Goal: Task Accomplishment & Management: Use online tool/utility

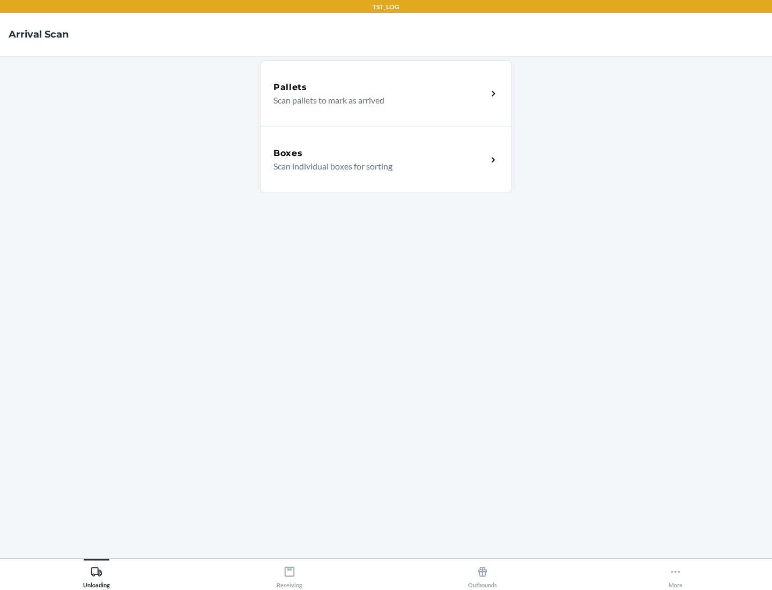
click at [380, 153] on div "Boxes" at bounding box center [380, 153] width 214 height 13
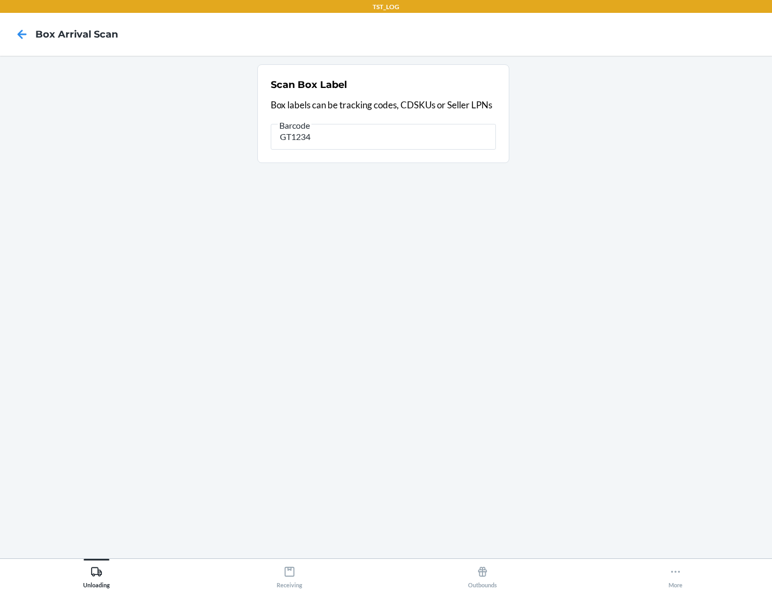
type input "GT1234"
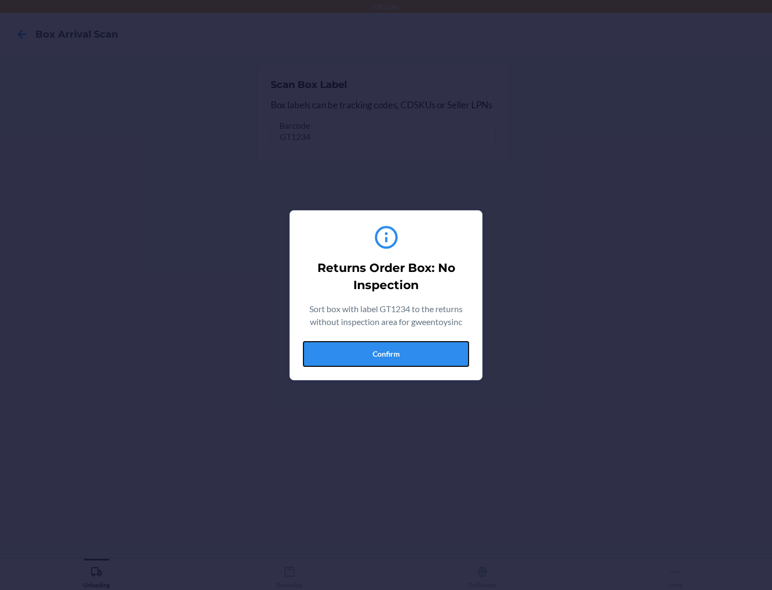
click at [386, 353] on button "Confirm" at bounding box center [386, 354] width 166 height 26
